Goal: Download file/media

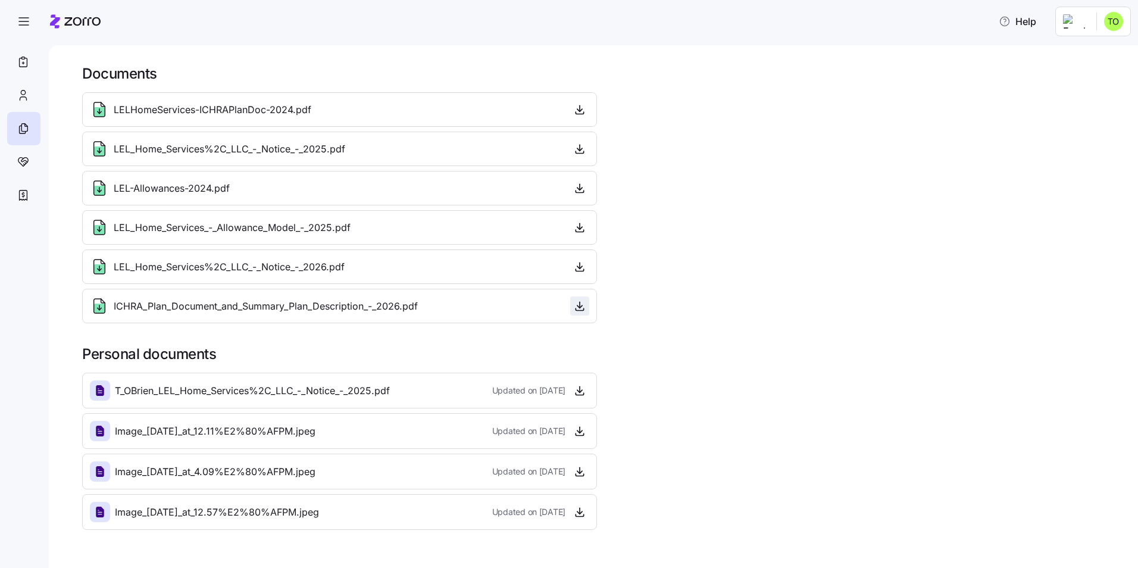
click at [578, 305] on icon "button" at bounding box center [580, 306] width 12 height 12
click at [576, 269] on icon "button" at bounding box center [580, 267] width 12 height 12
